Goal: Task Accomplishment & Management: Manage account settings

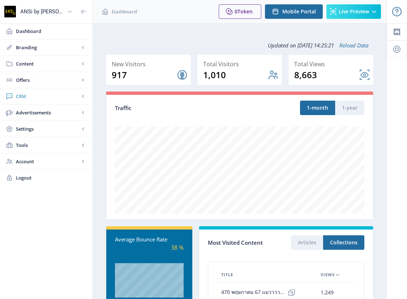
click at [24, 94] on span "CRM" at bounding box center [48, 96] width 64 height 7
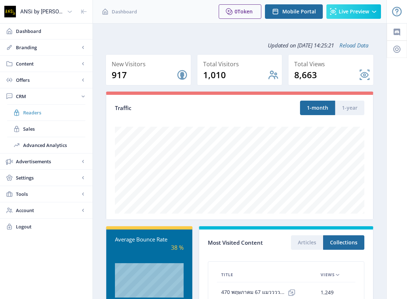
click at [30, 111] on span "Readers" at bounding box center [54, 112] width 62 height 7
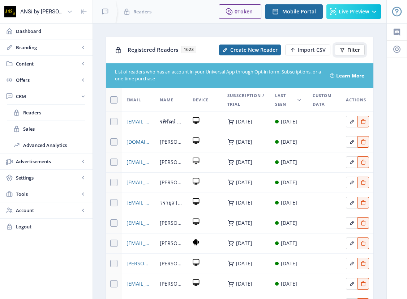
click at [348, 51] on span "Filter" at bounding box center [354, 50] width 13 height 6
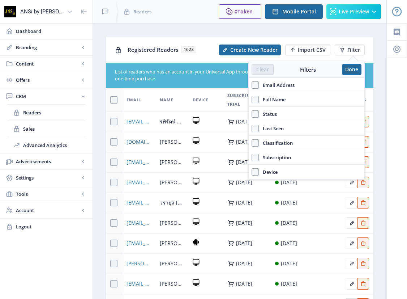
click at [292, 85] on span "Email Address" at bounding box center [277, 85] width 36 height 9
click at [252, 85] on input "Email Address" at bounding box center [252, 85] width 0 height 0
checkbox input "true"
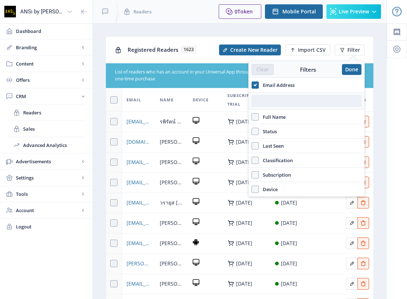
click at [271, 102] on input "text" at bounding box center [307, 101] width 110 height 12
paste input "[EMAIL_ADDRESS][DOMAIN_NAME]"
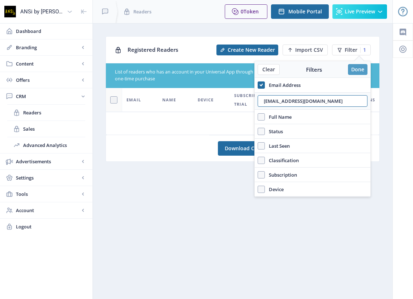
type input "[EMAIL_ADDRESS][DOMAIN_NAME]"
click at [353, 69] on button "Done" at bounding box center [358, 69] width 20 height 11
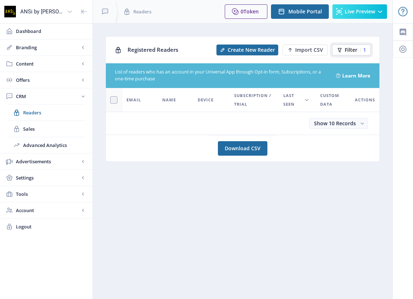
click at [346, 54] on button "Filter 1" at bounding box center [351, 49] width 39 height 11
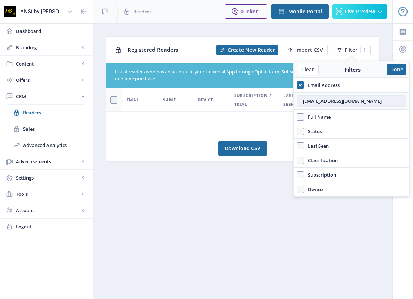
click at [339, 101] on input "[EMAIL_ADDRESS][DOMAIN_NAME]" at bounding box center [352, 101] width 110 height 12
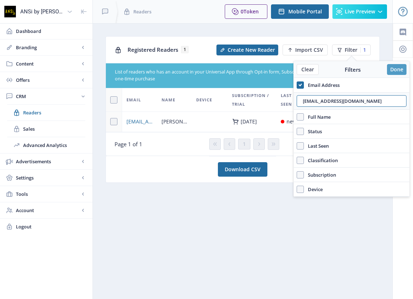
type input "[EMAIL_ADDRESS][DOMAIN_NAME]"
click at [397, 66] on button "Done" at bounding box center [397, 69] width 20 height 11
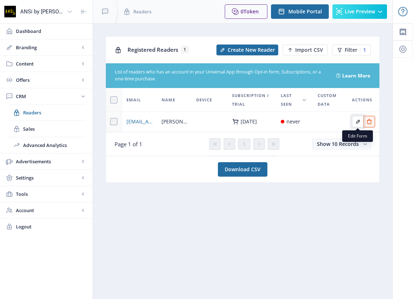
click at [357, 121] on icon "Edit page" at bounding box center [359, 122] width 6 height 6
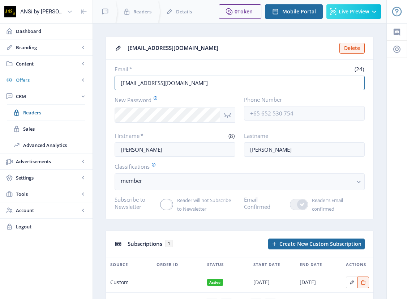
drag, startPoint x: 214, startPoint y: 83, endPoint x: 89, endPoint y: 74, distance: 124.7
click at [89, 74] on div "ANSi by Sarakadee Dashboard Branding App Appearance Brand Brief Pages SEO Web C…" at bounding box center [203, 170] width 407 height 341
paste input "3"
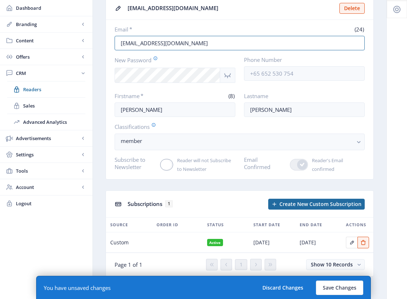
scroll to position [43, 0]
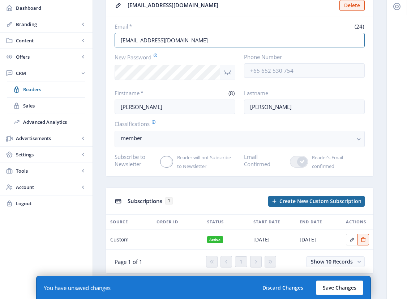
type input "[EMAIL_ADDRESS][DOMAIN_NAME]"
click at [331, 287] on button "Save Changes" at bounding box center [339, 287] width 47 height 14
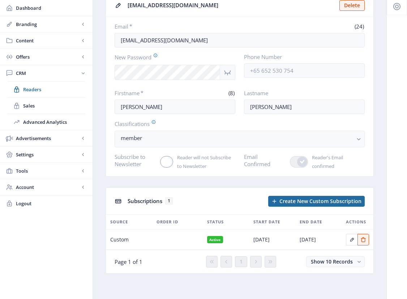
click at [301, 14] on nb-card-header "[EMAIL_ADDRESS][DOMAIN_NAME] Delete" at bounding box center [240, 5] width 268 height 23
click at [28, 88] on span "Readers" at bounding box center [54, 89] width 62 height 7
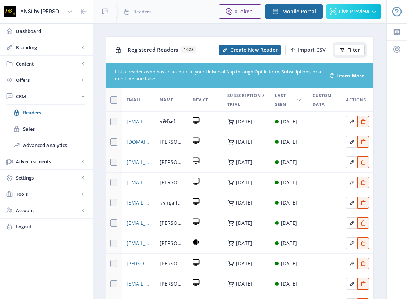
click at [347, 45] on button "Filter" at bounding box center [350, 49] width 30 height 11
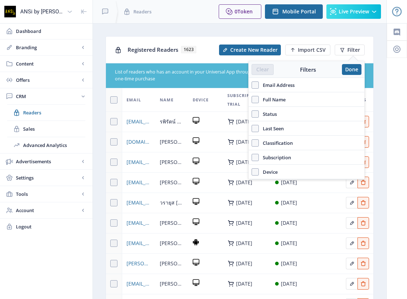
click at [278, 97] on span "Full Name" at bounding box center [272, 99] width 27 height 9
click at [252, 99] on input "Full Name" at bounding box center [252, 99] width 0 height 0
checkbox input "true"
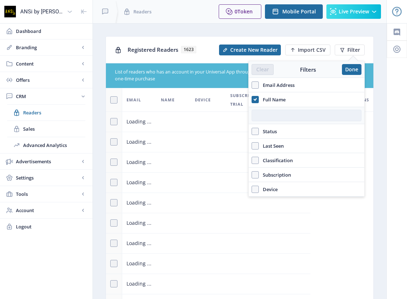
click at [275, 115] on input "text" at bounding box center [307, 116] width 110 height 12
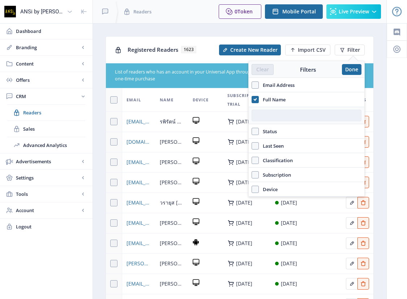
paste input "ชนันรันต์ [PERSON_NAME]"
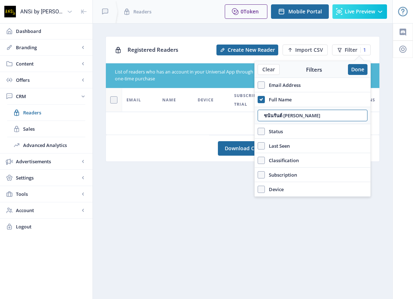
drag, startPoint x: 285, startPoint y: 115, endPoint x: 338, endPoint y: 122, distance: 53.7
click at [338, 122] on div "ชนันรันต์ [PERSON_NAME]" at bounding box center [313, 115] width 116 height 17
type input "[PERSON_NAME]"
click at [360, 65] on button "Done" at bounding box center [358, 69] width 20 height 11
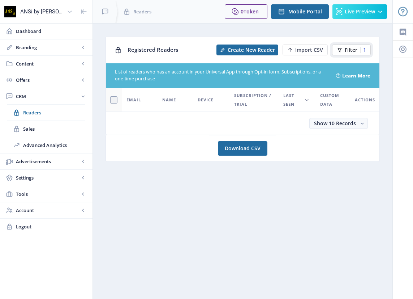
click at [346, 51] on span "Filter" at bounding box center [351, 50] width 13 height 6
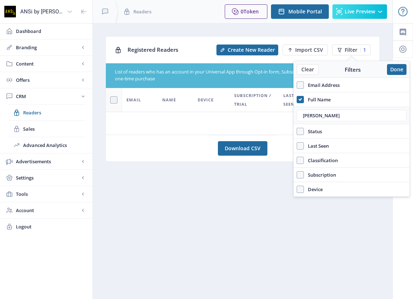
click at [325, 84] on span "Email Address" at bounding box center [322, 85] width 36 height 9
click at [297, 85] on input "Email Address" at bounding box center [297, 85] width 0 height 0
checkbox input "true"
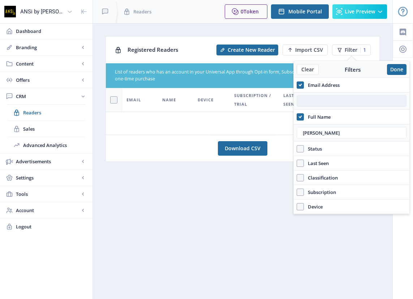
click at [316, 101] on input "text" at bounding box center [352, 101] width 110 height 12
paste input "[EMAIL_ADDRESS][DOMAIN_NAME]"
click at [314, 102] on input "[EMAIL_ADDRESS][DOMAIN_NAME]" at bounding box center [352, 101] width 110 height 12
type input "[EMAIL_ADDRESS][DOMAIN_NAME]"
click at [396, 68] on button "Done" at bounding box center [397, 69] width 20 height 11
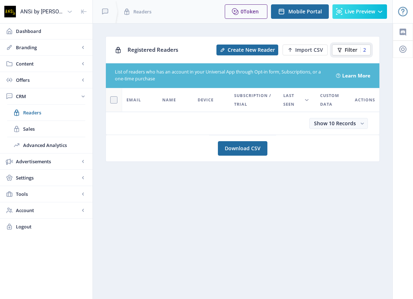
click at [342, 48] on icon at bounding box center [340, 50] width 6 height 6
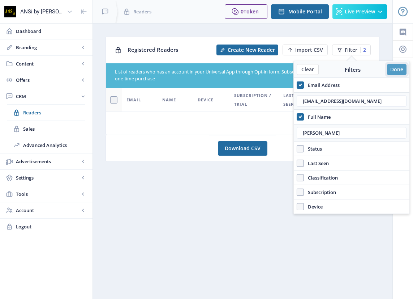
click at [394, 68] on button "Done" at bounding box center [397, 69] width 20 height 11
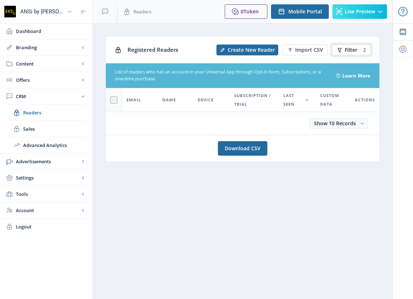
click at [346, 51] on span "Filter" at bounding box center [351, 50] width 13 height 6
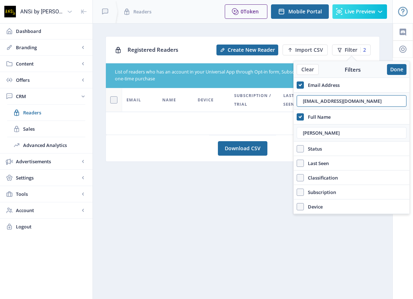
drag, startPoint x: 386, startPoint y: 104, endPoint x: 262, endPoint y: 88, distance: 125.1
click at [262, 88] on nb-layout "ANSi by Sarakadee Dashboard Branding App Appearance Brand Brief Pages SEO Web C…" at bounding box center [206, 149] width 413 height 299
paste input "c"
type input "[EMAIL_ADDRESS][DOMAIN_NAME]"
click at [391, 71] on button "Done" at bounding box center [397, 69] width 20 height 11
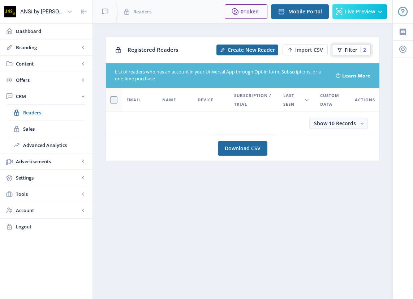
click at [344, 50] on button "Filter 2" at bounding box center [351, 49] width 39 height 11
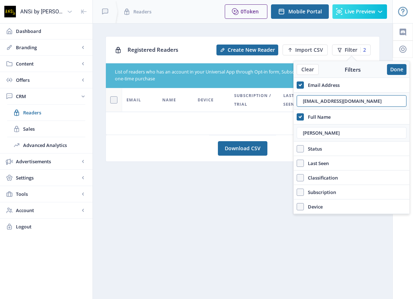
drag, startPoint x: 377, startPoint y: 101, endPoint x: 272, endPoint y: 93, distance: 105.2
click at [272, 93] on nb-layout "ANSi by Sarakadee Dashboard Branding App Appearance Brand Brief Pages SEO Web C…" at bounding box center [206, 149] width 413 height 299
click at [386, 102] on input "[EMAIL_ADDRESS][DOMAIN_NAME]" at bounding box center [352, 101] width 110 height 12
drag, startPoint x: 377, startPoint y: 102, endPoint x: 270, endPoint y: 85, distance: 107.9
click at [270, 85] on nb-layout "ANSi by Sarakadee Dashboard Branding App Appearance Brand Brief Pages SEO Web C…" at bounding box center [206, 149] width 413 height 299
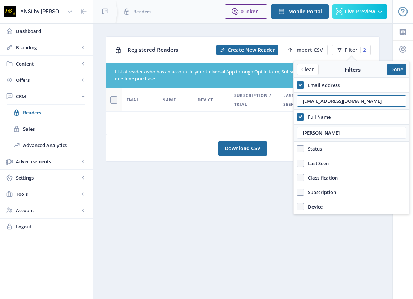
drag, startPoint x: 384, startPoint y: 103, endPoint x: 277, endPoint y: 93, distance: 107.2
click at [277, 93] on nb-layout "ANSi by Sarakadee Dashboard Branding App Appearance Brand Brief Pages SEO Web C…" at bounding box center [206, 149] width 413 height 299
paste input "g"
type input "[EMAIL_ADDRESS][DOMAIN_NAME]"
click at [394, 66] on button "Done" at bounding box center [397, 69] width 20 height 11
